Goal: Information Seeking & Learning: Find specific fact

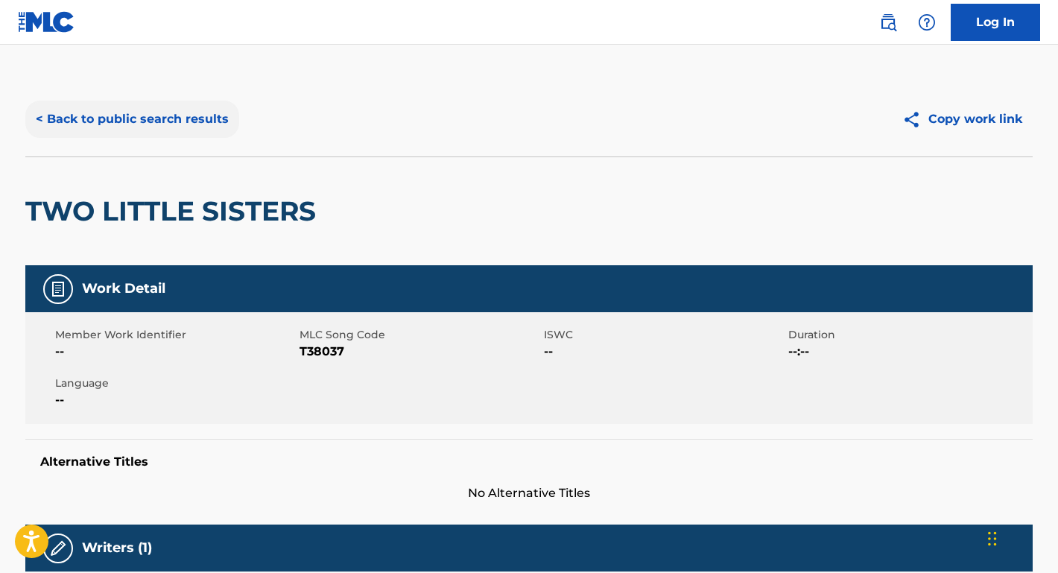
click at [202, 124] on button "< Back to public search results" at bounding box center [132, 119] width 214 height 37
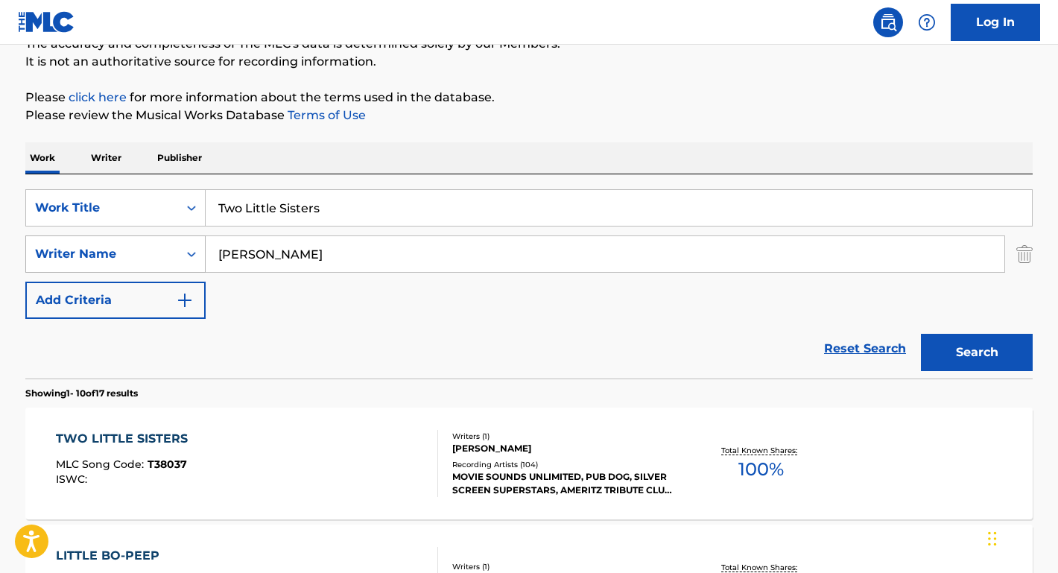
drag, startPoint x: 387, startPoint y: 250, endPoint x: 201, endPoint y: 248, distance: 186.2
click at [201, 248] on div "SearchWithCriteria67b8f4ac-978f-4655-81e8-67664a953dd9 Writer Name [PERSON_NAME]" at bounding box center [528, 253] width 1007 height 37
paste input "[PERSON_NAME]"
type input "[PERSON_NAME]"
drag, startPoint x: 342, startPoint y: 215, endPoint x: 177, endPoint y: 202, distance: 165.1
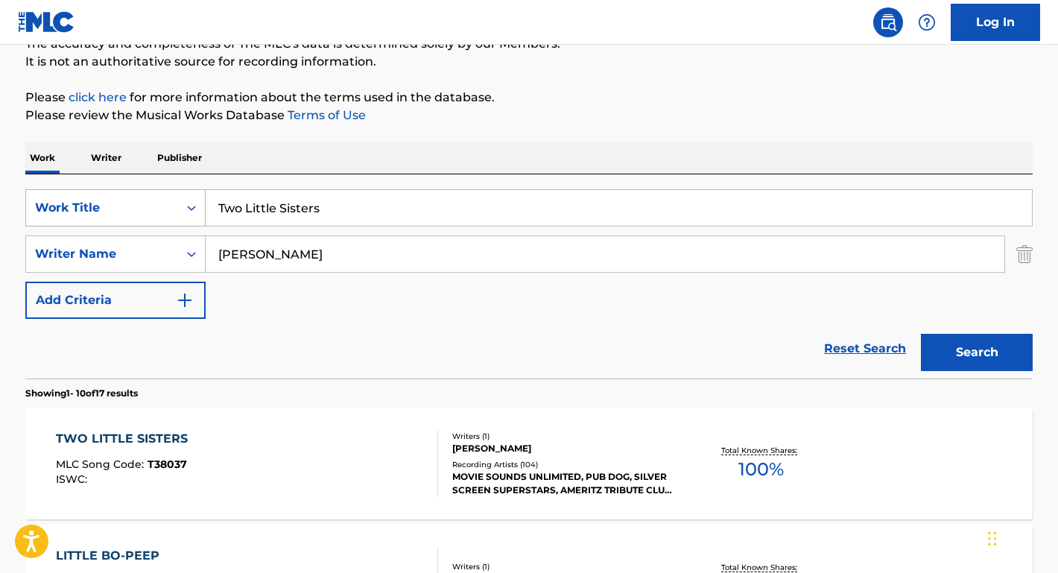
click at [177, 202] on div "SearchWithCriteria99226e3c-3453-421d-9589-c57688cf73a4 Work Title Two Little Si…" at bounding box center [528, 207] width 1007 height 37
type input "boom boom"
click at [977, 352] on button "Search" at bounding box center [977, 352] width 112 height 37
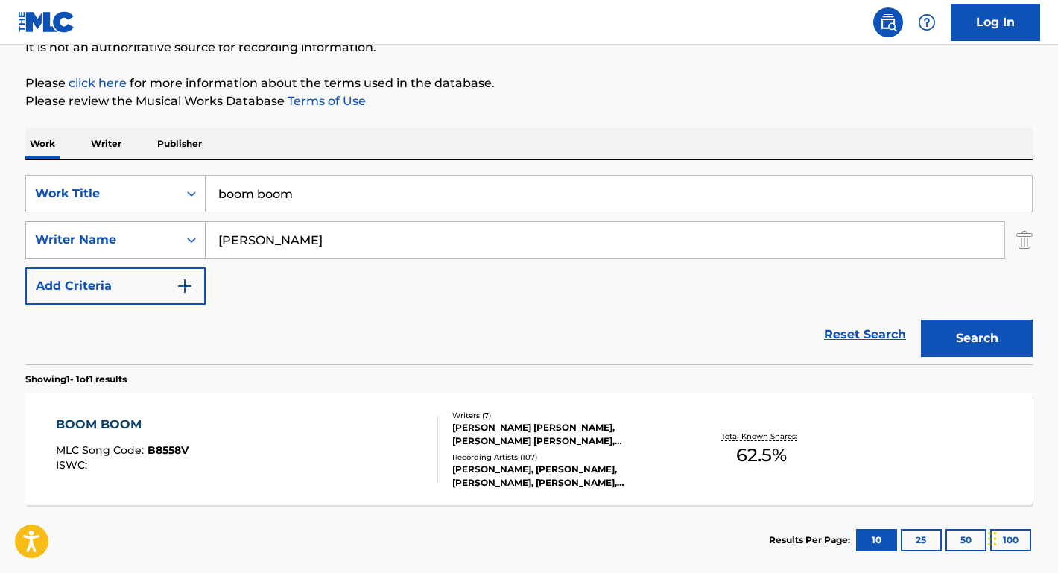
scroll to position [158, 0]
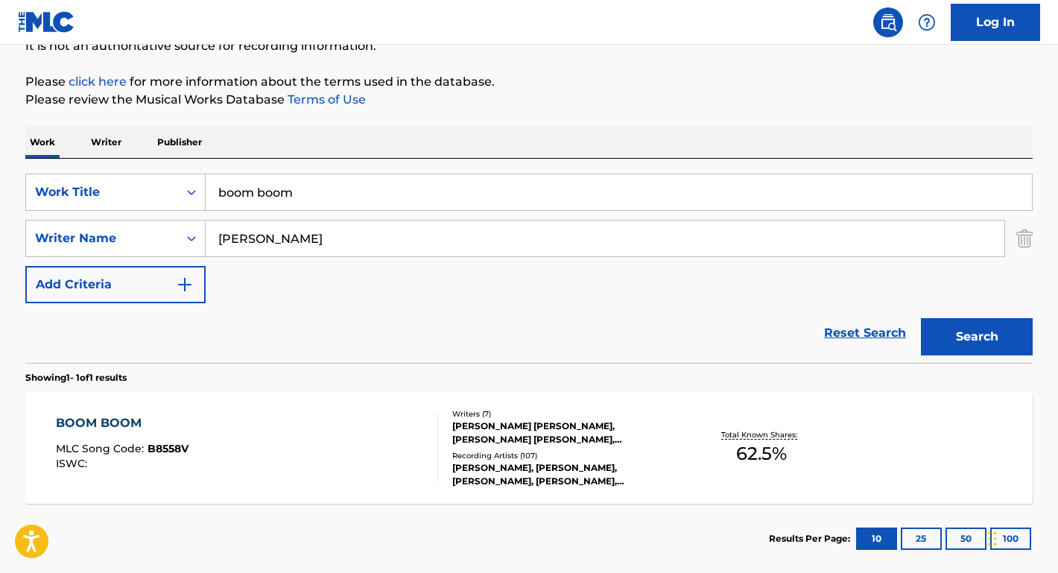
click at [110, 419] on div "BOOM BOOM" at bounding box center [122, 423] width 133 height 18
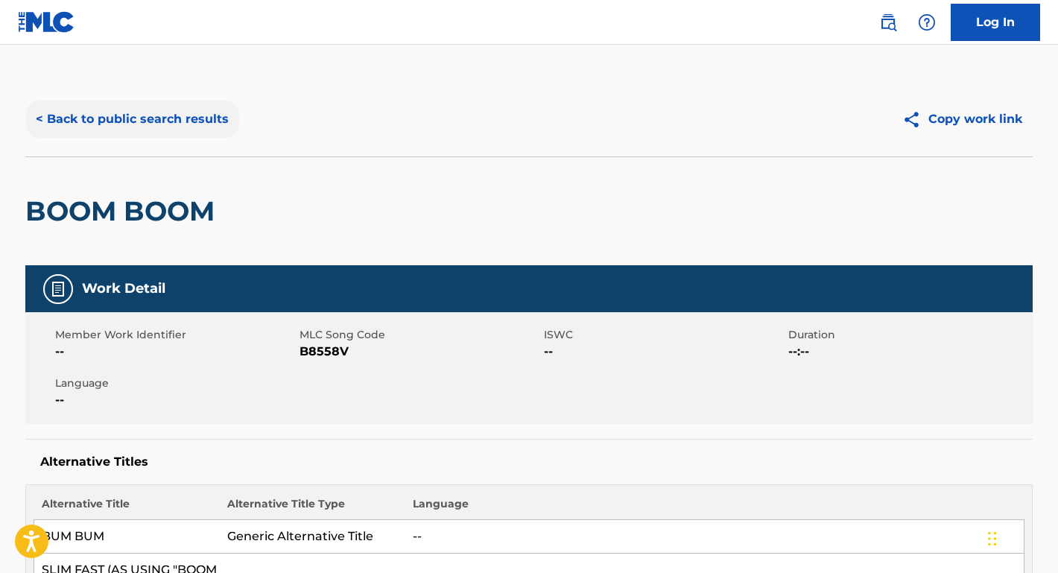
click at [174, 119] on button "< Back to public search results" at bounding box center [132, 119] width 214 height 37
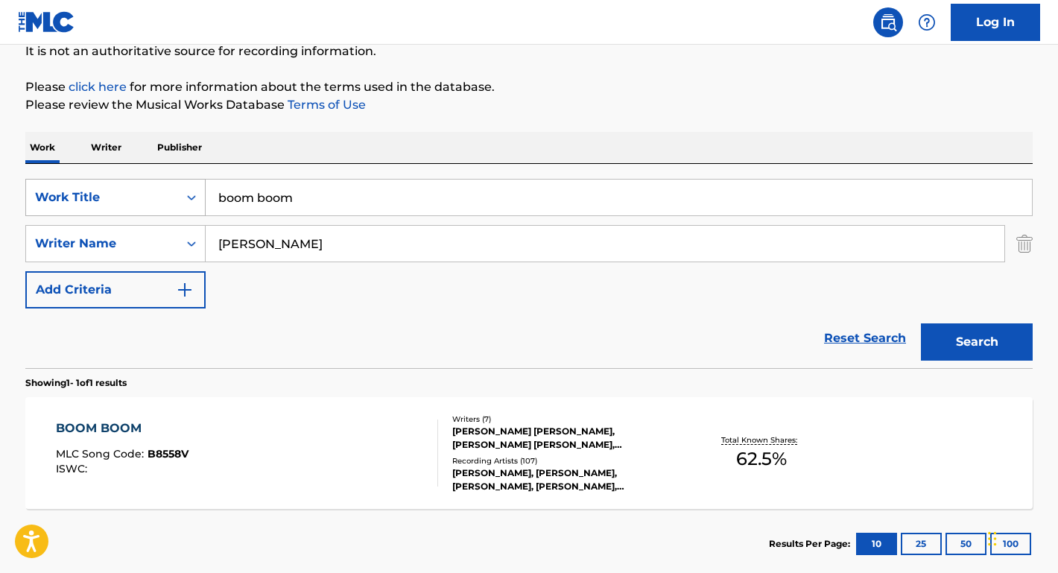
drag, startPoint x: 344, startPoint y: 203, endPoint x: 174, endPoint y: 194, distance: 170.8
click at [174, 194] on div "SearchWithCriteria99226e3c-3453-421d-9589-c57688cf73a4 Work Title boom boom" at bounding box center [528, 197] width 1007 height 37
paste input "Gettin' Jiggy wit It"
type input "Gettin' Jiggy wit It"
click at [305, 127] on div "The MLC Public Work Search The accuracy and completeness of The MLC's data is d…" at bounding box center [528, 254] width 1043 height 650
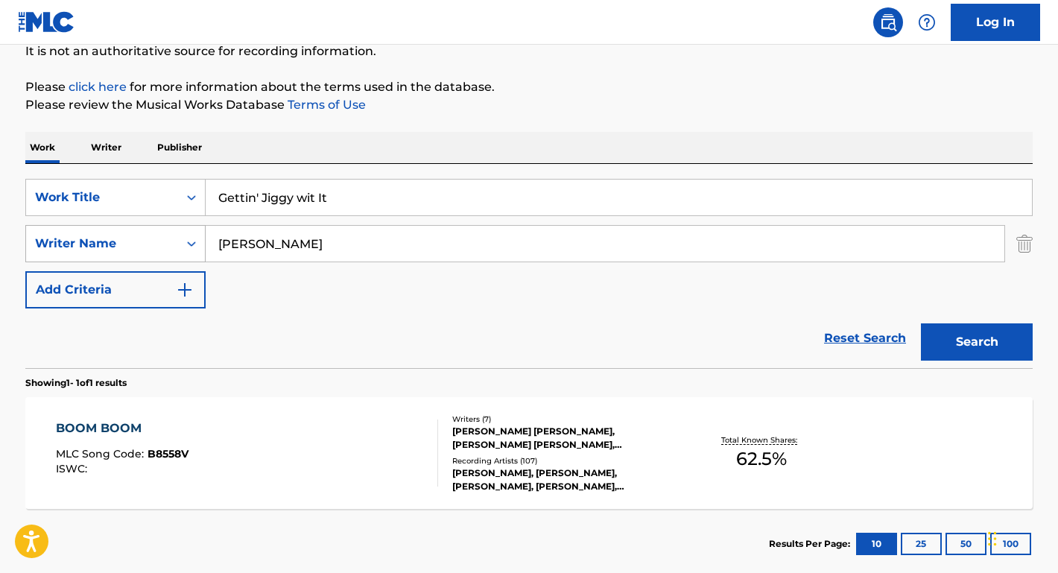
drag, startPoint x: 339, startPoint y: 241, endPoint x: 138, endPoint y: 229, distance: 201.5
click at [138, 229] on div "SearchWithCriteria67b8f4ac-978f-4655-81e8-67664a953dd9 Writer Name [PERSON_NAME]" at bounding box center [528, 243] width 1007 height 37
click at [977, 342] on button "Search" at bounding box center [977, 341] width 112 height 37
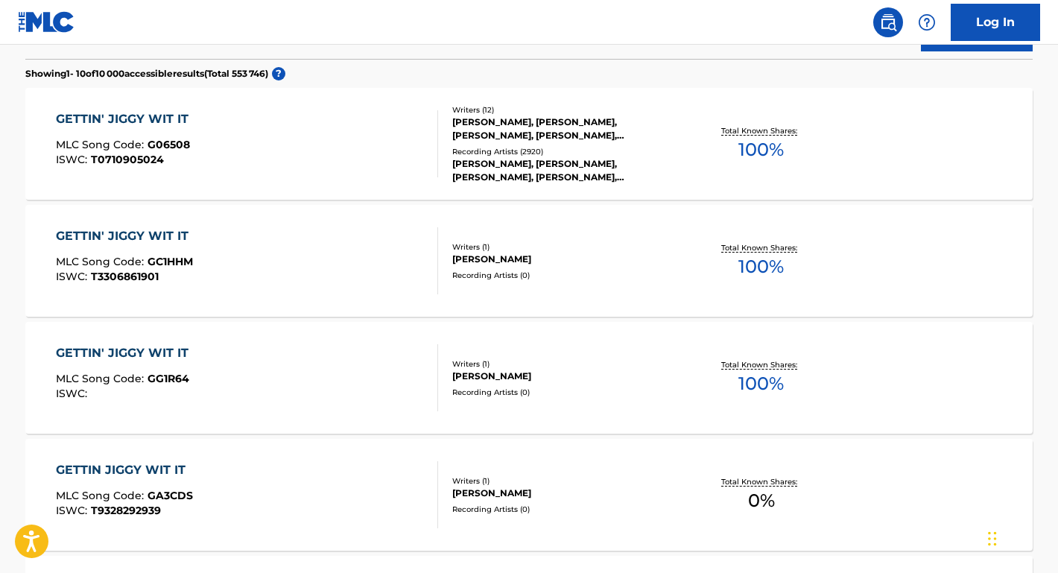
scroll to position [463, 0]
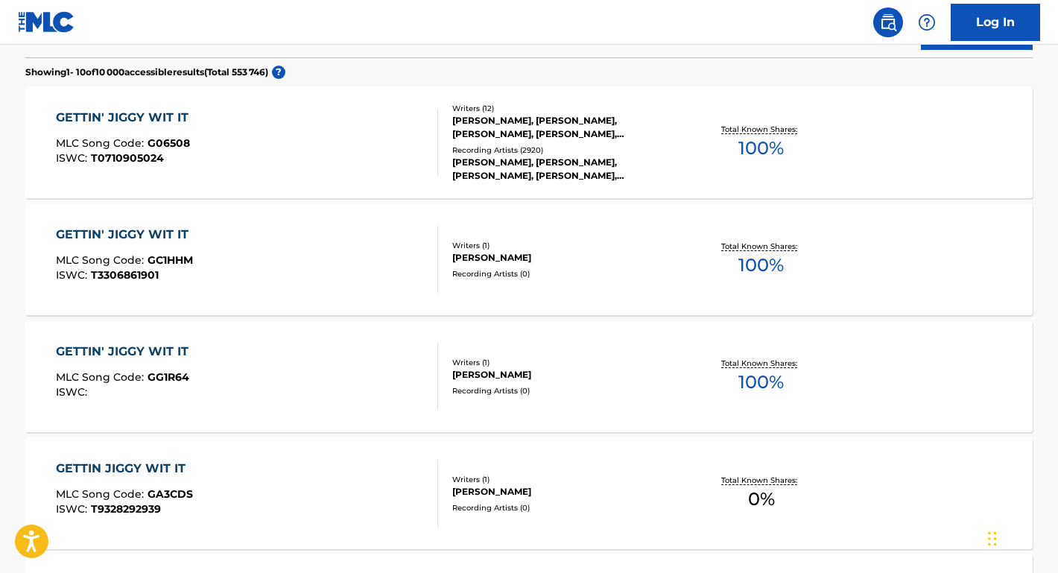
click at [171, 115] on div "GETTIN' JIGGY WIT IT" at bounding box center [126, 118] width 140 height 18
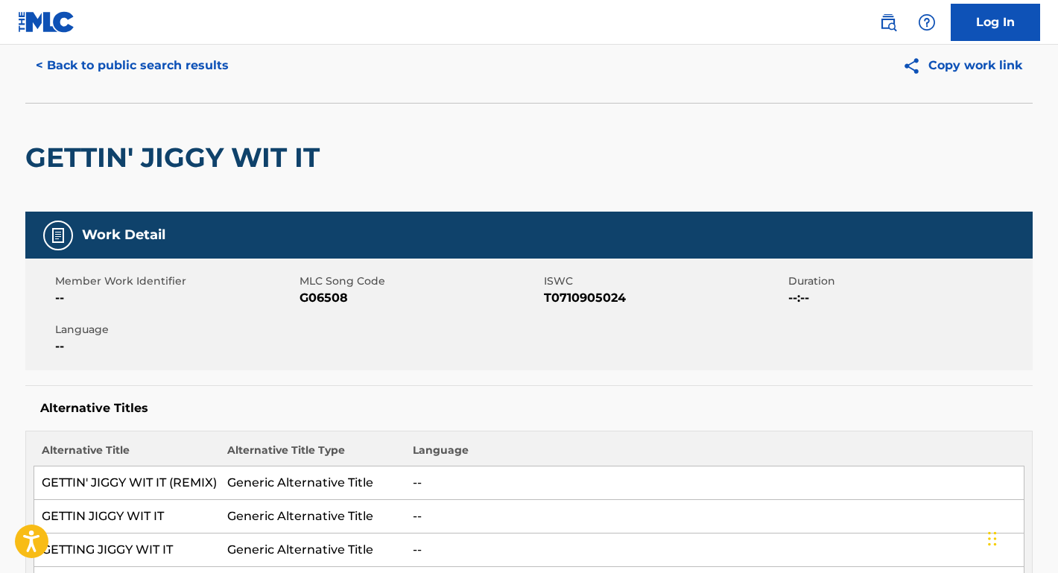
scroll to position [123, 0]
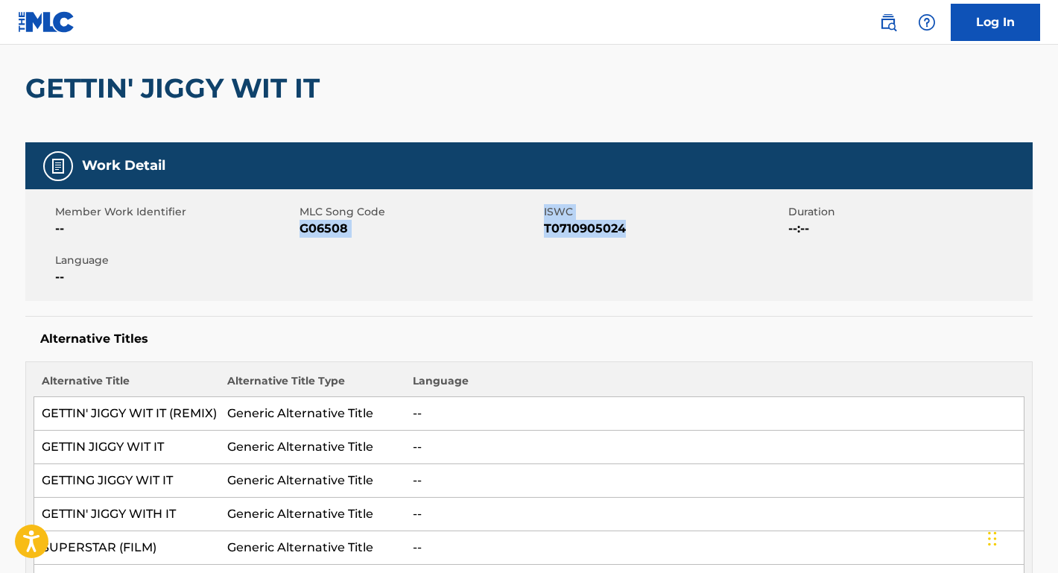
drag, startPoint x: 632, startPoint y: 234, endPoint x: 301, endPoint y: 228, distance: 330.8
click at [301, 228] on div "Member Work Identifier -- MLC Song Code G06508 ISWC T0710905024 Duration --:-- …" at bounding box center [528, 245] width 1007 height 112
copy div "G06508 ISWC T0710905024"
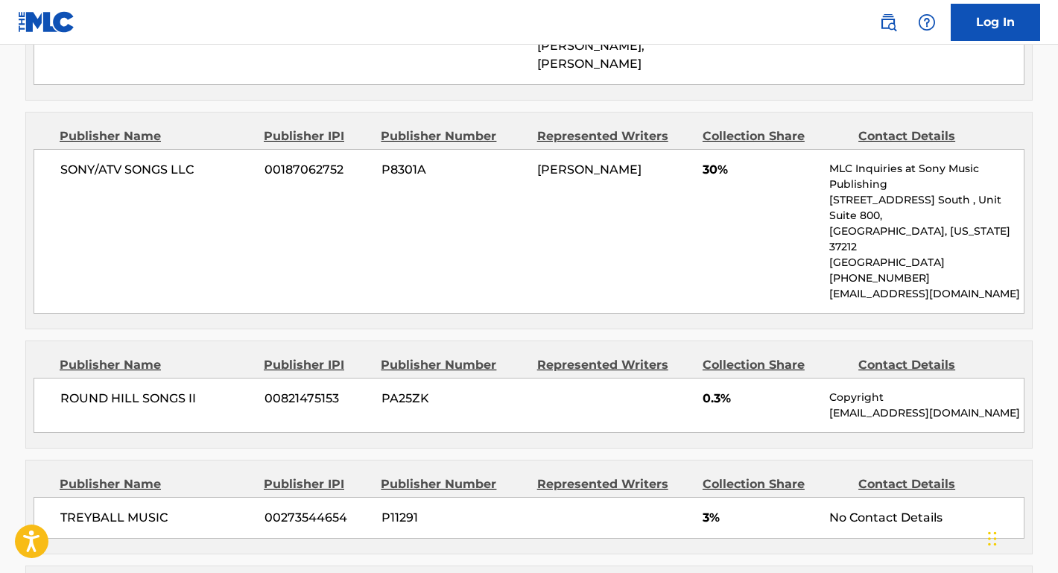
scroll to position [1575, 0]
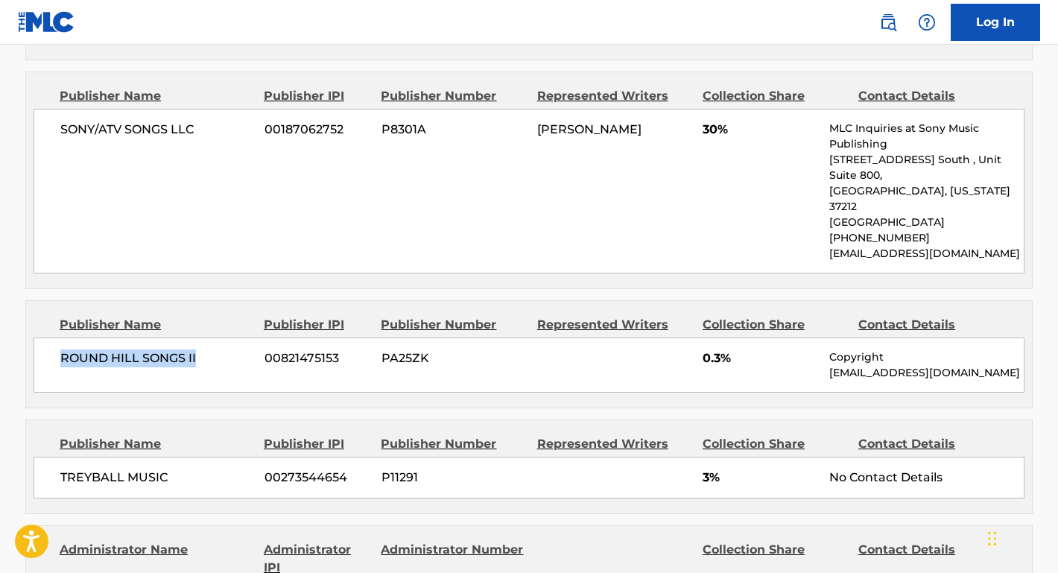
drag, startPoint x: 209, startPoint y: 326, endPoint x: 11, endPoint y: 323, distance: 197.4
click at [11, 323] on div "< Back to public search results Copy work link GETTIN' JIGGY WIT IT Work Detail…" at bounding box center [528, 307] width 1043 height 3600
copy span "ROUND HILL SONGS II"
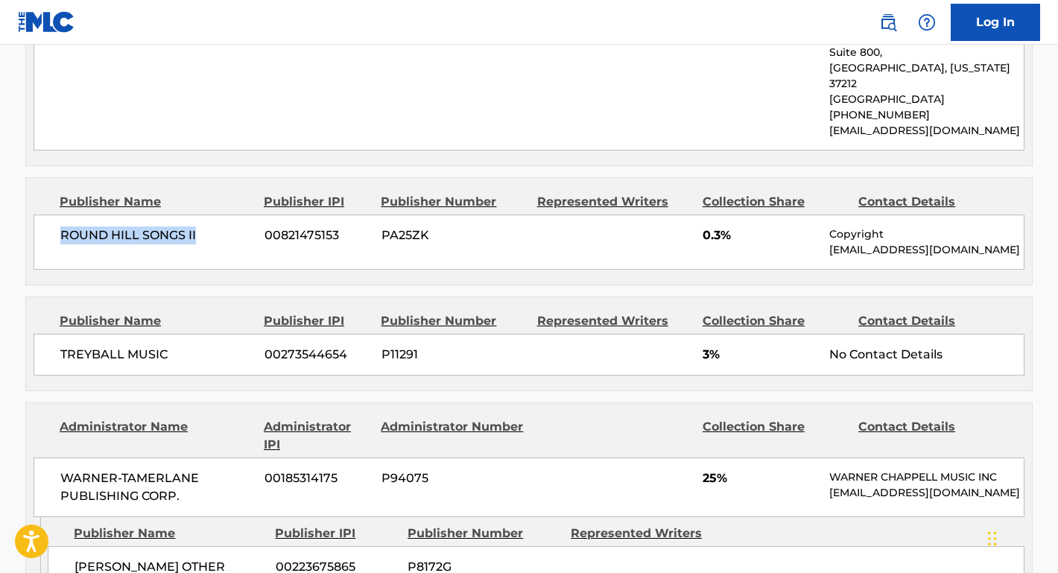
scroll to position [1733, 0]
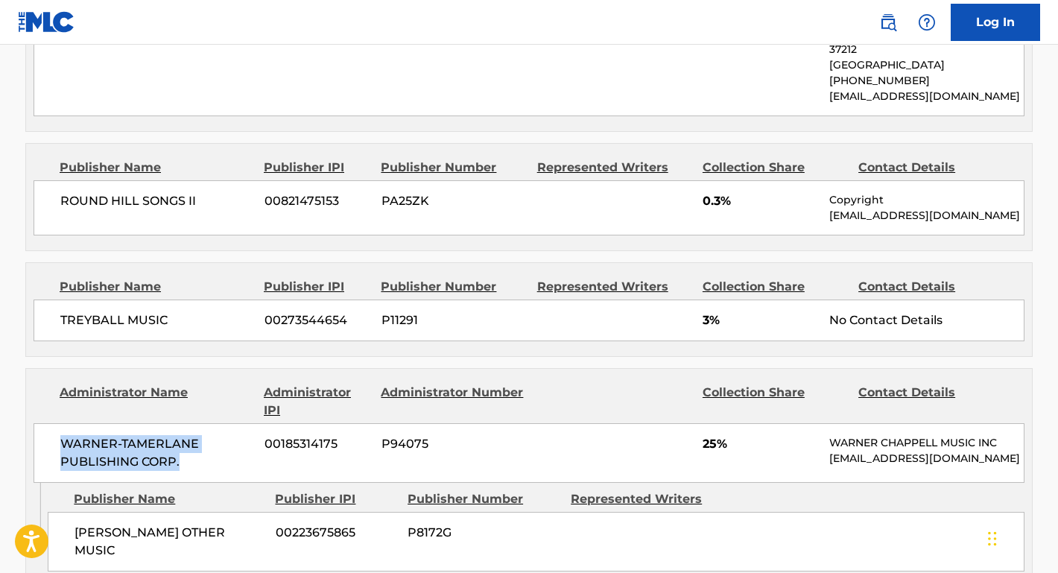
drag, startPoint x: 187, startPoint y: 426, endPoint x: 51, endPoint y: 399, distance: 138.2
click at [51, 423] on div "WARNER-[PERSON_NAME] PUBLISHING CORP. 00185314175 P94075 25% [PERSON_NAME] MUSI…" at bounding box center [529, 453] width 991 height 60
copy span "WARNER-TAMERLANE PUBLISHING CORP."
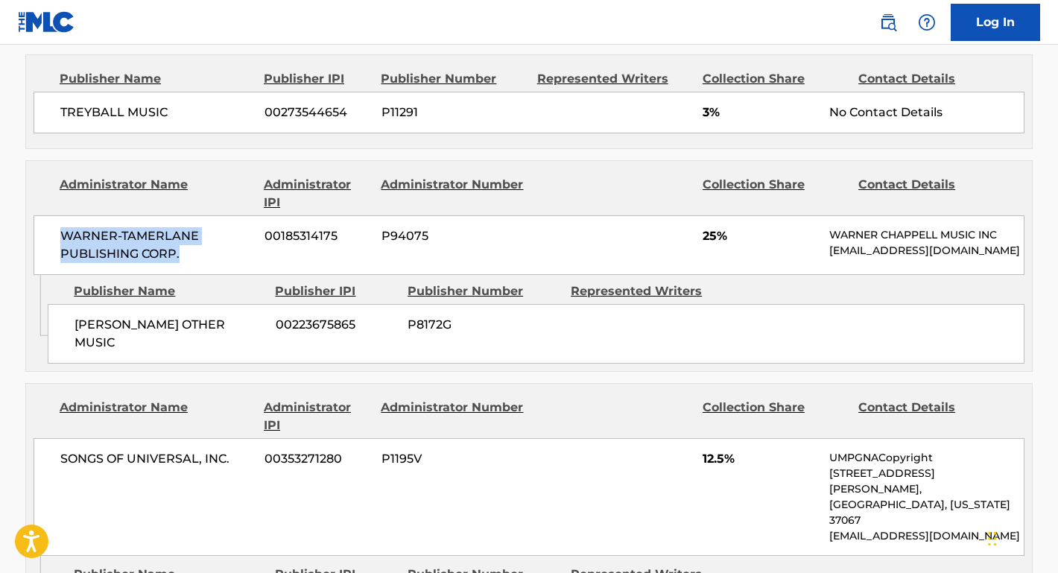
scroll to position [2024, 0]
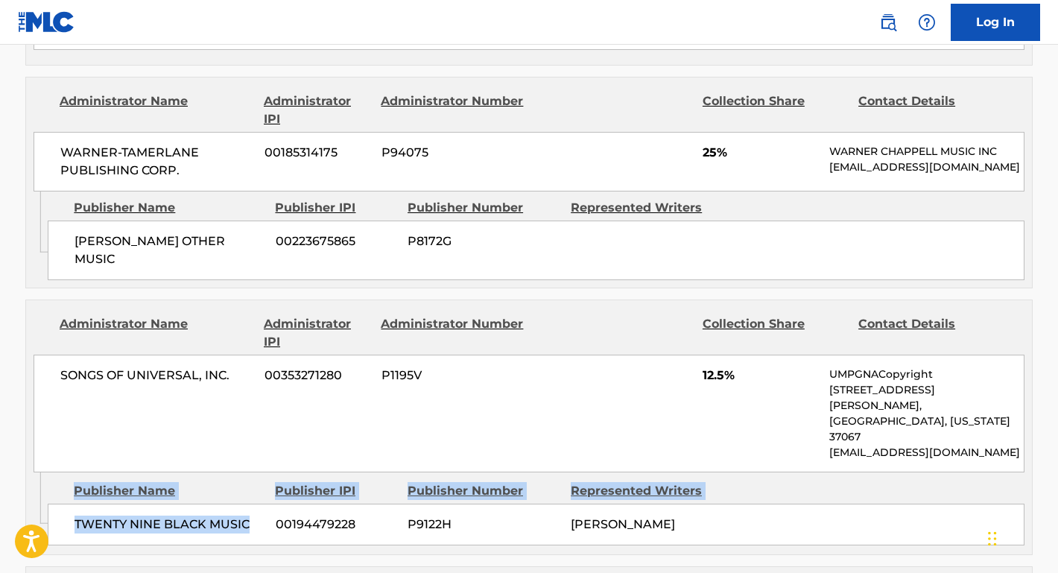
drag, startPoint x: 250, startPoint y: 434, endPoint x: 43, endPoint y: 436, distance: 206.3
click at [43, 472] on div "Admin Original Publisher Connecting Line Publisher Name Publisher IPI Publisher…" at bounding box center [529, 513] width 1006 height 82
copy div "Admin Original Publisher Connecting Line Publisher Name Publisher IPI Publisher…"
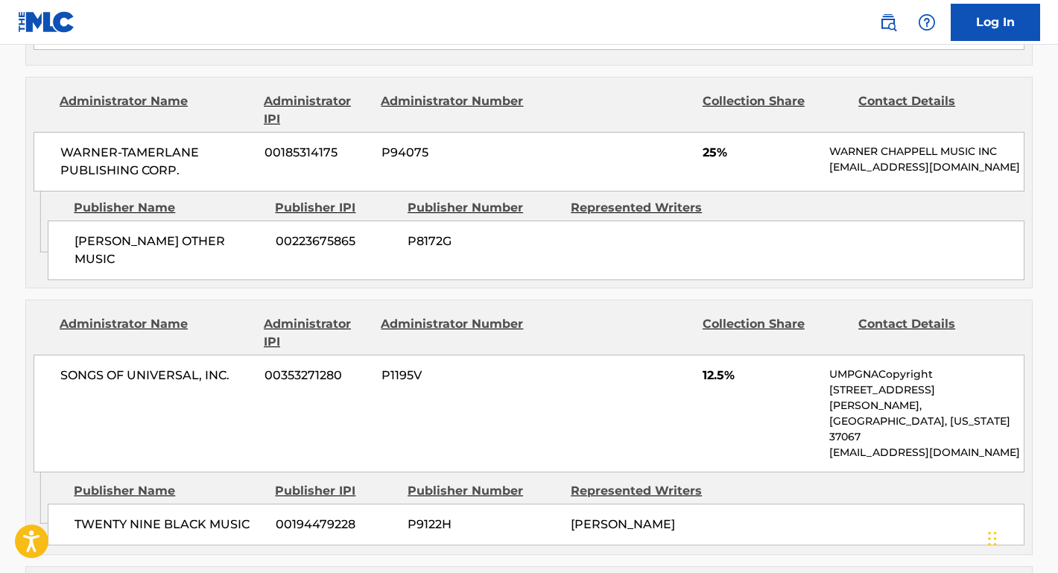
click at [203, 366] on span "SONGS OF UNIVERSAL, INC." at bounding box center [156, 375] width 193 height 18
drag, startPoint x: 232, startPoint y: 320, endPoint x: 60, endPoint y: 326, distance: 172.1
click at [60, 366] on span "SONGS OF UNIVERSAL, INC." at bounding box center [156, 375] width 193 height 18
copy span "SONGS OF UNIVERSAL, INC."
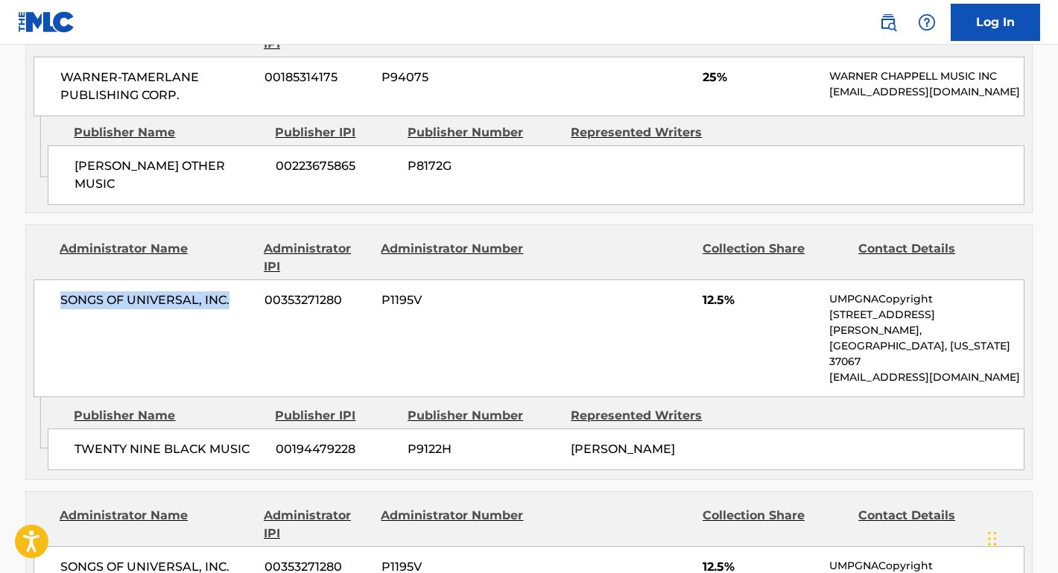
scroll to position [2133, 0]
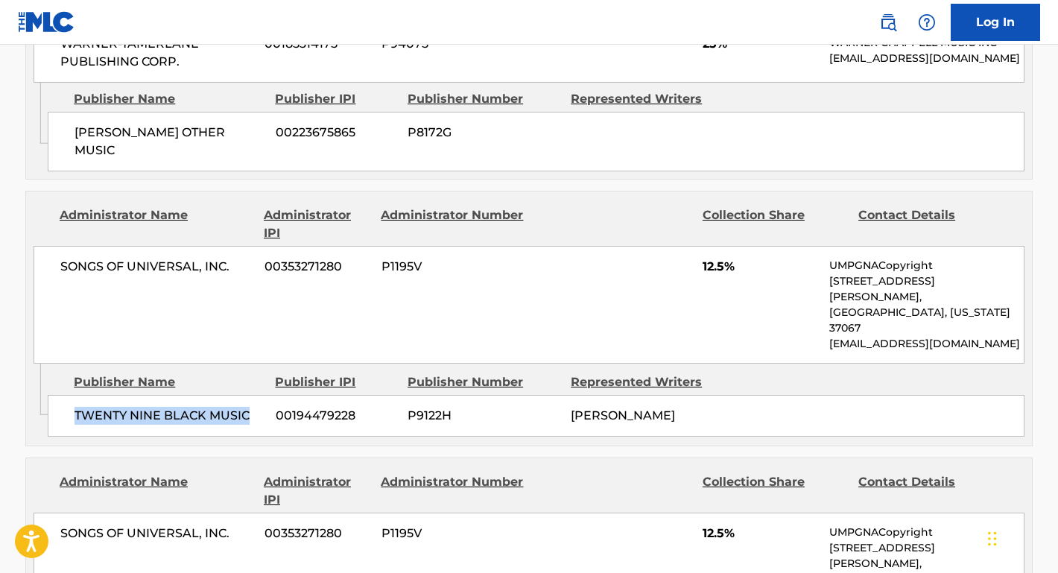
drag, startPoint x: 247, startPoint y: 333, endPoint x: 56, endPoint y: 333, distance: 190.7
click at [56, 395] on div "TWENTY NINE BLACK MUSIC 00194479228 P9122H [PERSON_NAME]" at bounding box center [536, 416] width 977 height 42
copy span "TWENTY NINE BLACK MUSIC"
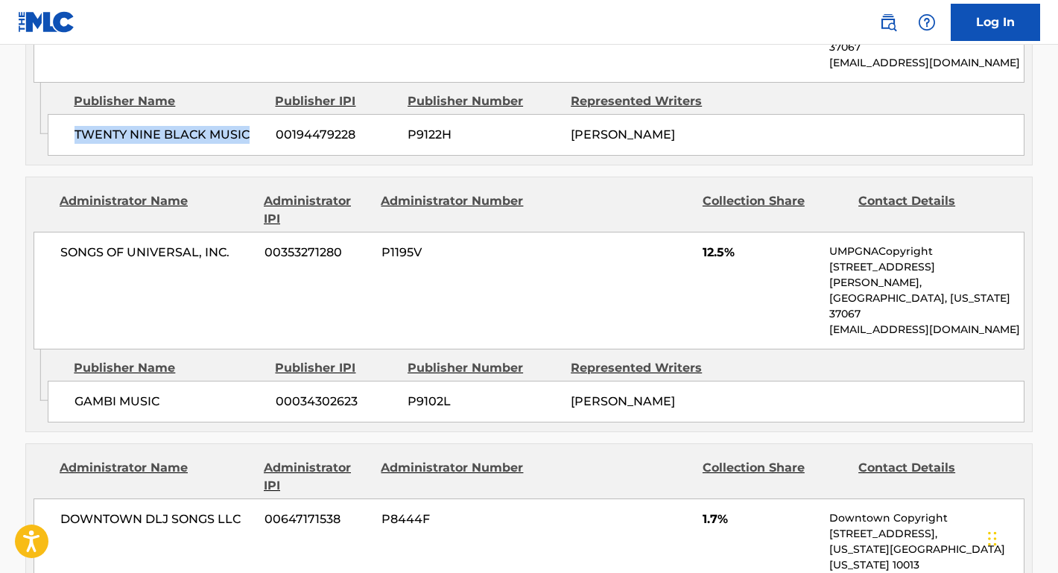
scroll to position [2443, 0]
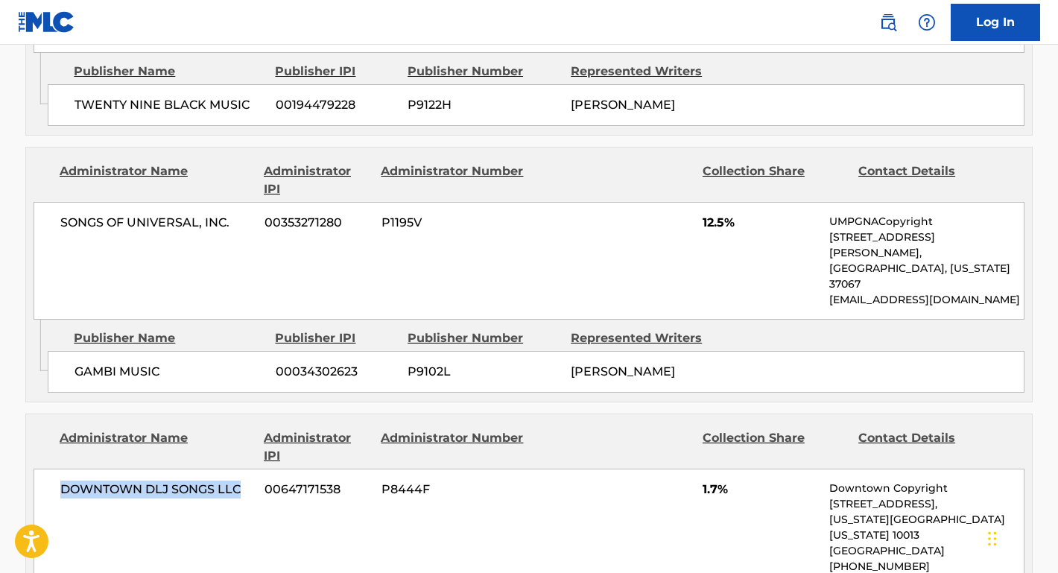
drag, startPoint x: 250, startPoint y: 403, endPoint x: 36, endPoint y: 402, distance: 213.8
click at [36, 469] on div "DOWNTOWN DLJ SONGS LLC 00647171538 P8444F 1.7% Downtown Copyright [STREET_ADDRE…" at bounding box center [529, 535] width 991 height 133
copy span "DOWNTOWN DLJ SONGS LLC"
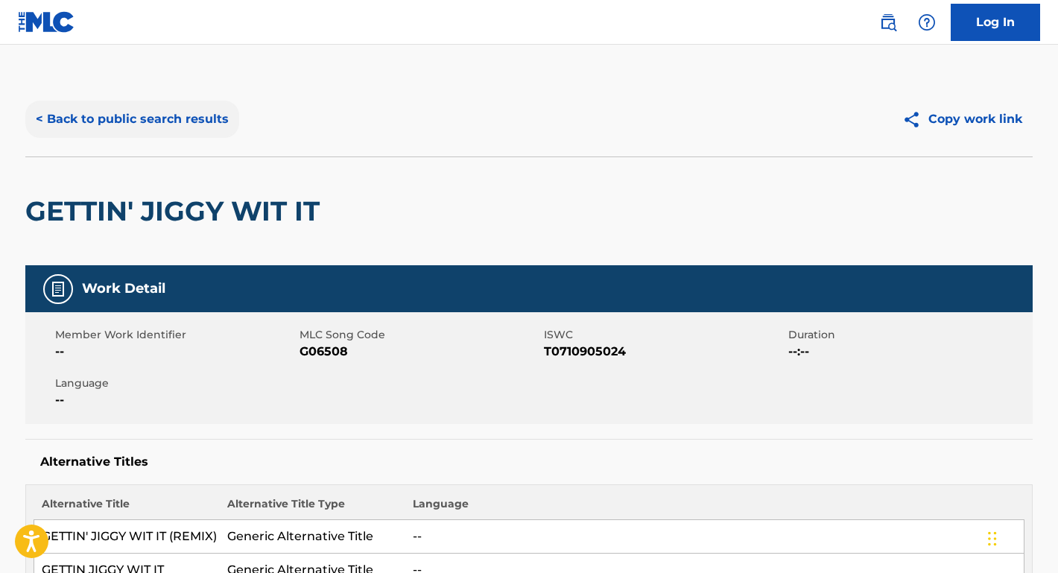
scroll to position [-1, 0]
click at [188, 109] on button "< Back to public search results" at bounding box center [132, 119] width 214 height 37
